Goal: Information Seeking & Learning: Learn about a topic

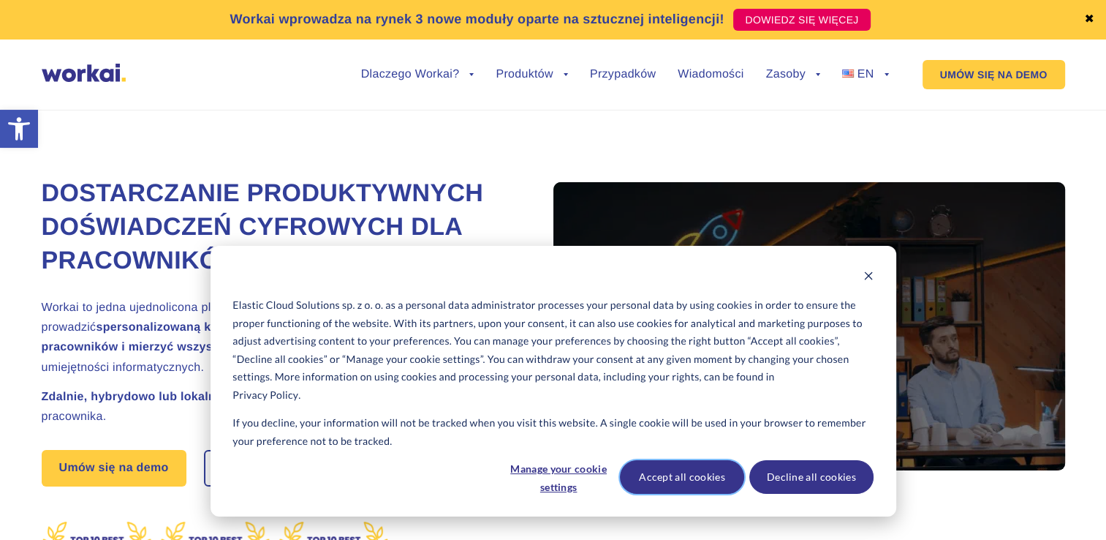
click at [695, 477] on button "Accept all cookies" at bounding box center [682, 477] width 124 height 34
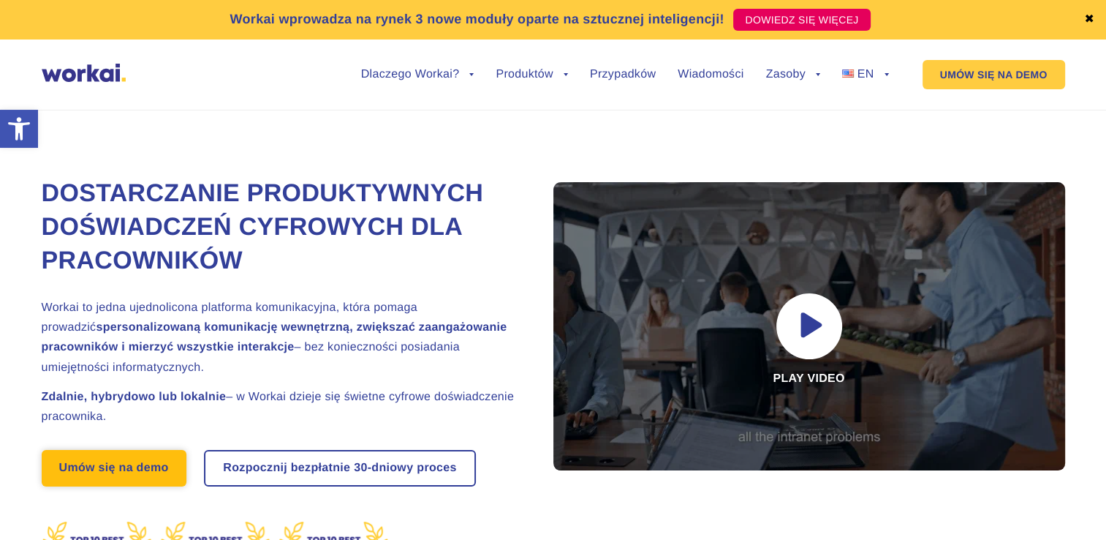
click at [132, 486] on link "Umów się na demo" at bounding box center [114, 468] width 145 height 37
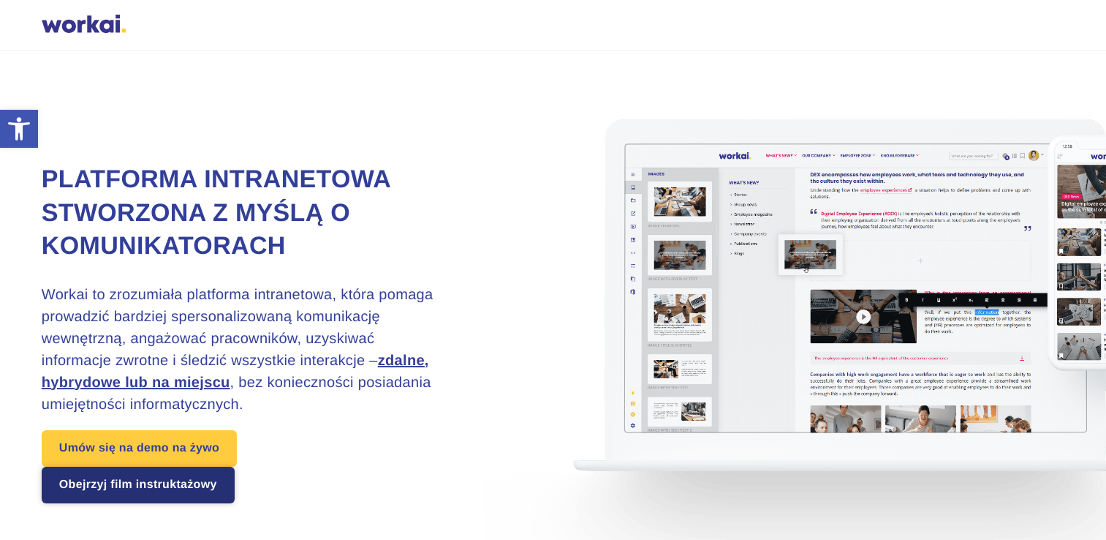
click at [196, 489] on link "Obejrzyj film instruktażowy" at bounding box center [138, 484] width 193 height 37
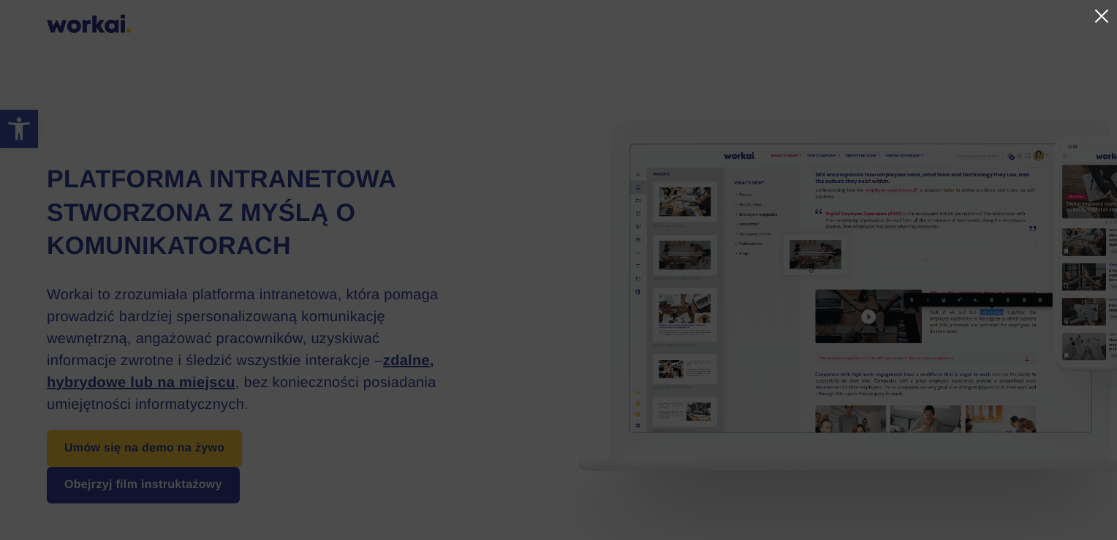
click at [1103, 15] on link at bounding box center [1101, 16] width 18 height 18
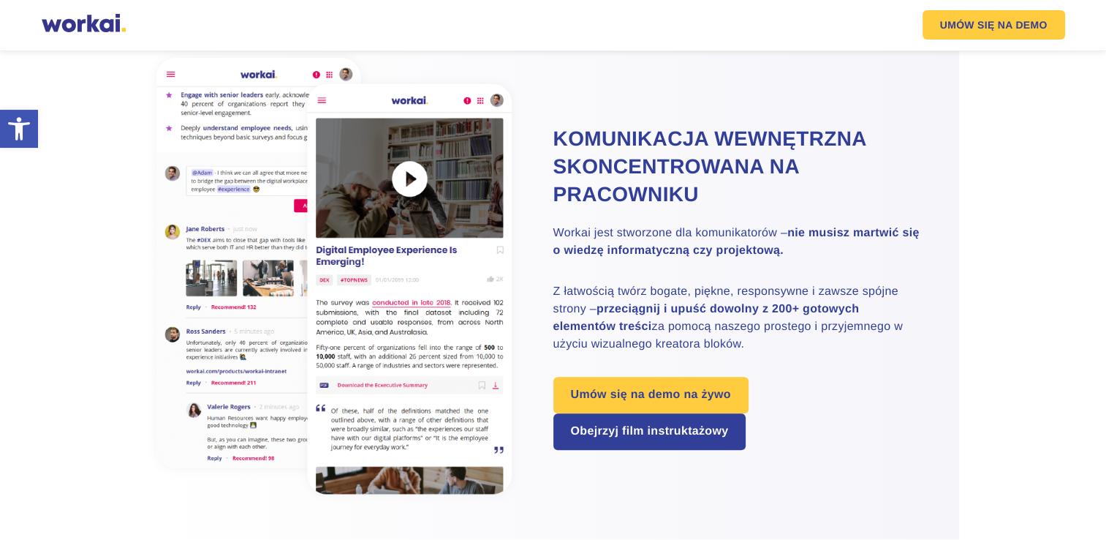
scroll to position [1006, 0]
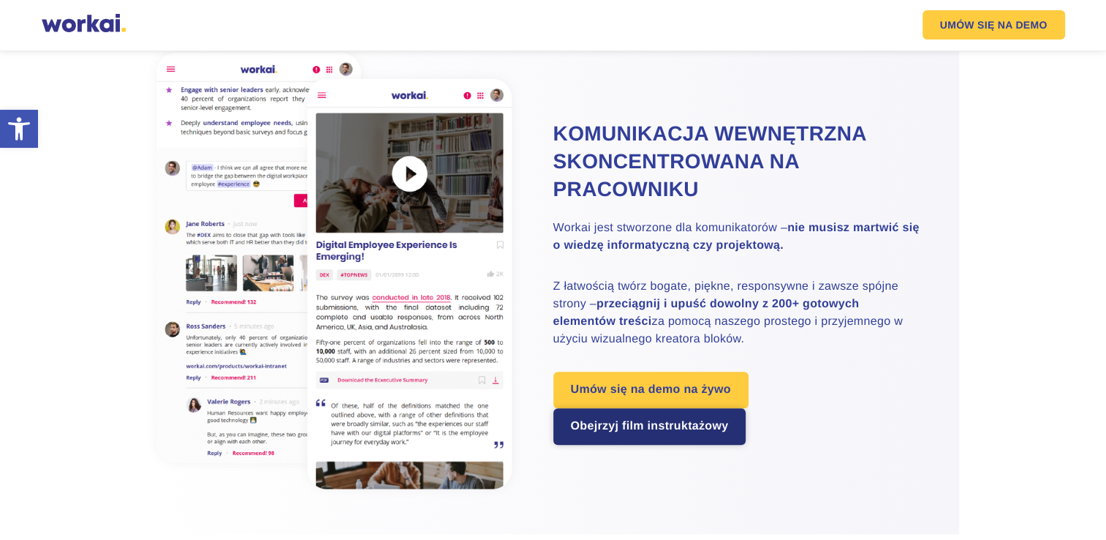
click at [668, 427] on link "Obejrzyj film instruktażowy" at bounding box center [649, 426] width 193 height 37
